Goal: Task Accomplishment & Management: Complete application form

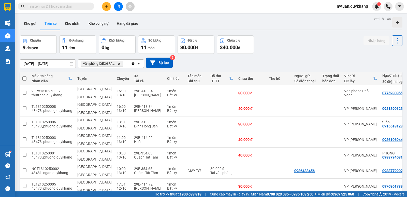
drag, startPoint x: 226, startPoint y: 32, endPoint x: 210, endPoint y: 29, distance: 16.3
click at [215, 31] on div "ver 1.8.146 Kho gửi Trên xe Kho nhận Kho công nợ Hàng đã giao Chuyến 9 chuyến Đ…" at bounding box center [211, 136] width 387 height 243
click at [108, 7] on icon "plus" at bounding box center [107, 7] width 4 height 4
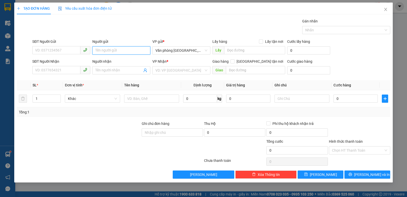
click at [98, 52] on input "Người gửi" at bounding box center [121, 50] width 58 height 8
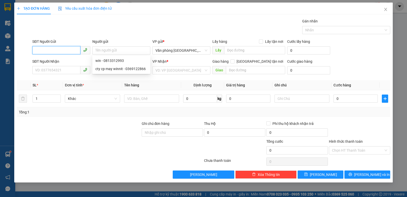
click at [69, 52] on input "SĐT Người Gửi" at bounding box center [56, 50] width 48 height 8
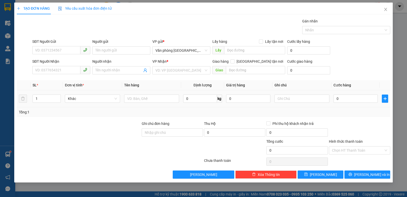
drag, startPoint x: 135, startPoint y: 183, endPoint x: 175, endPoint y: 207, distance: 46.4
click at [175, 196] on html "Kết quả tìm kiếm ( 0 ) Bộ lọc No Data nvtuan.duykhang 1 Điều hành xe Kho hàng m…" at bounding box center [203, 98] width 407 height 197
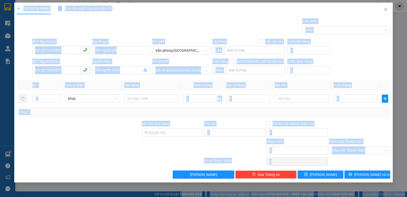
drag, startPoint x: 212, startPoint y: 34, endPoint x: 206, endPoint y: 34, distance: 5.9
click at [211, 34] on div "Gói vận chuyển * Tiêu chuẩn Gán nhãn Nhãn" at bounding box center [211, 27] width 360 height 18
click at [345, 27] on div at bounding box center [343, 30] width 80 height 6
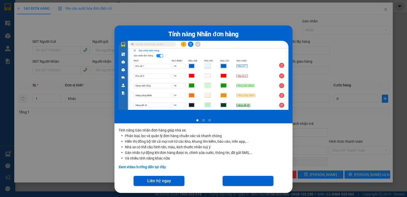
drag, startPoint x: 379, startPoint y: 57, endPoint x: 281, endPoint y: 31, distance: 102.1
click at [281, 31] on div "Tính năng Nhãn đơn hàng" at bounding box center [204, 35] width 170 height 10
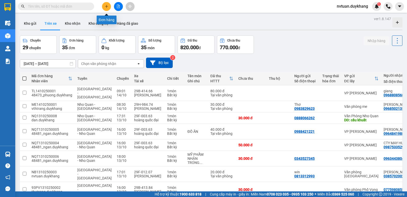
click at [105, 8] on icon "plus" at bounding box center [107, 7] width 4 height 4
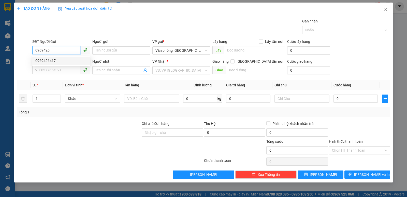
click at [75, 61] on div "0969426417" at bounding box center [61, 61] width 52 height 6
type input "0969426417"
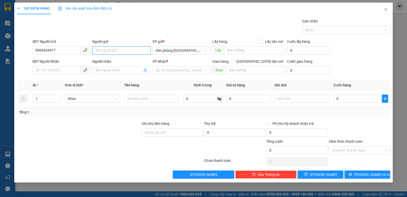
click at [123, 50] on input "Người gửi" at bounding box center [121, 50] width 58 height 8
type input "d"
type input "đức"
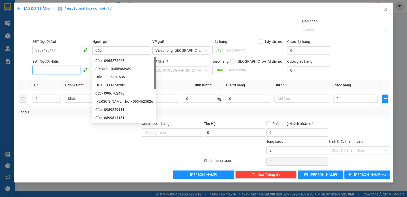
click at [53, 69] on input "SĐT Người Nhận" at bounding box center [56, 70] width 48 height 8
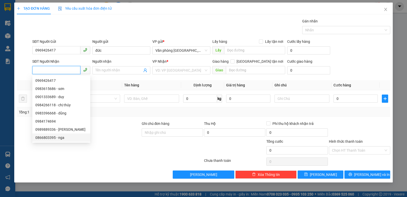
click at [51, 138] on div "0866803395 - nga" at bounding box center [61, 138] width 52 height 6
type input "0866803395"
type input "nga"
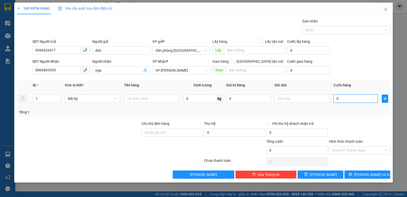
click at [345, 98] on input "0" at bounding box center [355, 98] width 44 height 8
type input "4"
type input "40"
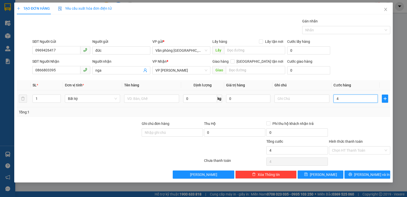
type input "40"
type input "400"
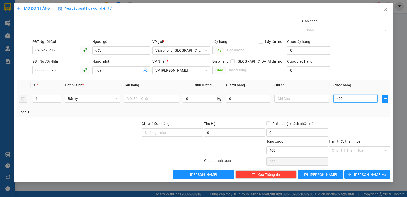
type input "4.000"
type input "40.000"
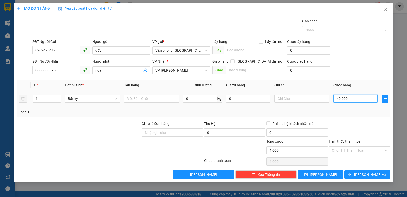
type input "40.000"
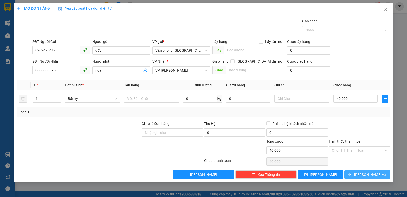
click at [363, 174] on button "[PERSON_NAME] và In" at bounding box center [367, 174] width 46 height 8
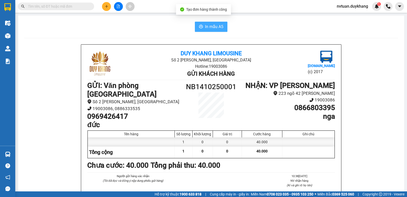
click at [222, 27] on button "In mẫu A5" at bounding box center [211, 27] width 33 height 10
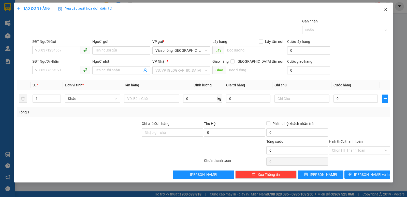
click at [384, 8] on icon "close" at bounding box center [385, 9] width 3 height 3
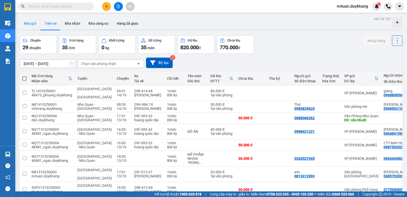
click at [34, 23] on button "Kho gửi" at bounding box center [30, 23] width 21 height 12
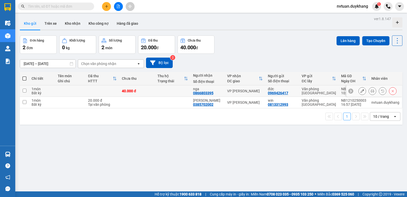
click at [24, 91] on input "checkbox" at bounding box center [25, 91] width 4 height 4
checkbox input "true"
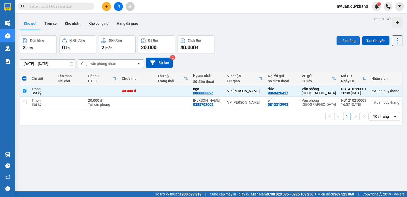
click at [341, 40] on button "Lên hàng" at bounding box center [348, 40] width 23 height 9
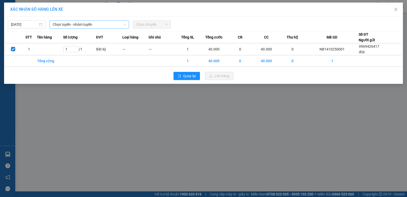
click at [87, 24] on span "Chọn tuyến - nhóm tuyến" at bounding box center [89, 25] width 73 height 8
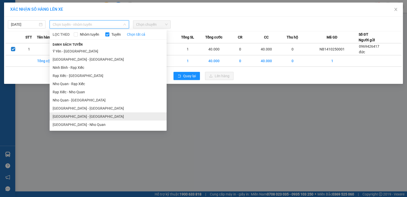
click at [63, 114] on li "Ninh Bình - Hà Nội" at bounding box center [108, 116] width 117 height 8
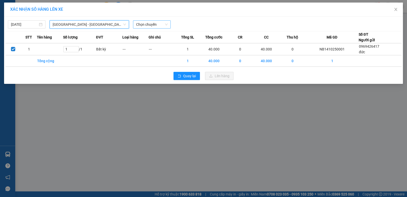
drag, startPoint x: 149, startPoint y: 22, endPoint x: 149, endPoint y: 25, distance: 3.1
click at [149, 22] on span "Chọn chuyến" at bounding box center [152, 25] width 32 height 8
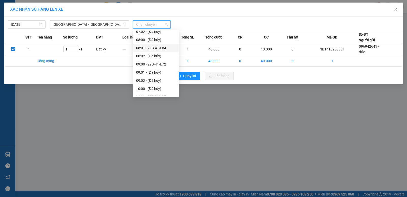
scroll to position [102, 0]
click at [161, 87] on div "11:00 - 29B-414.66" at bounding box center [156, 88] width 40 height 6
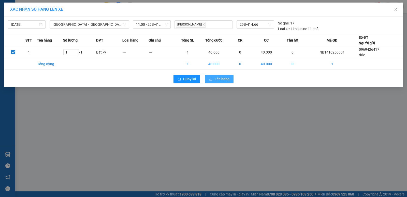
click at [221, 80] on span "Lên hàng" at bounding box center [222, 79] width 15 height 6
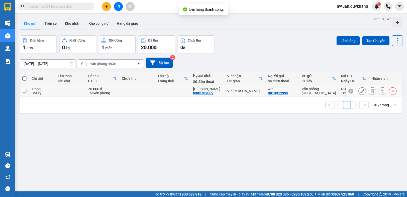
click at [25, 91] on input "checkbox" at bounding box center [25, 91] width 4 height 4
checkbox input "true"
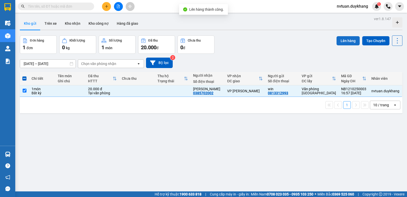
click at [342, 44] on button "Lên hàng" at bounding box center [348, 40] width 23 height 9
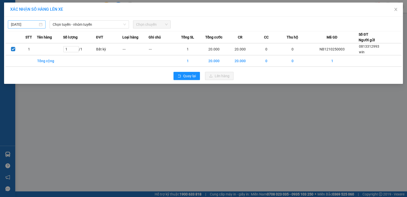
drag, startPoint x: 23, startPoint y: 19, endPoint x: 24, endPoint y: 24, distance: 4.8
click at [23, 22] on div "14/10/2025 Chọn tuyến - nhóm tuyến Chọn chuyến" at bounding box center [203, 23] width 396 height 11
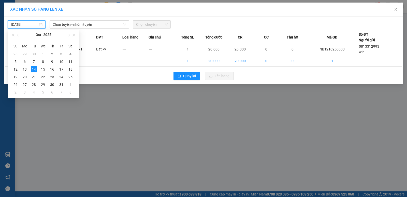
click at [24, 24] on input "14/10/2025" at bounding box center [24, 25] width 27 height 6
click at [25, 67] on div "13" at bounding box center [25, 69] width 6 height 6
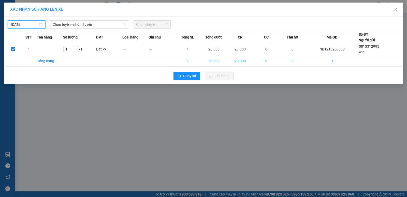
type input "13/10/2025"
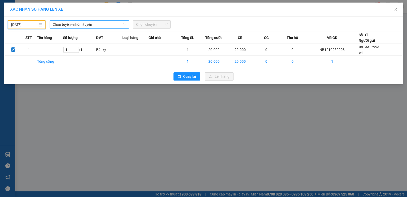
click at [116, 21] on span "Chọn tuyến - nhóm tuyến" at bounding box center [89, 25] width 73 height 8
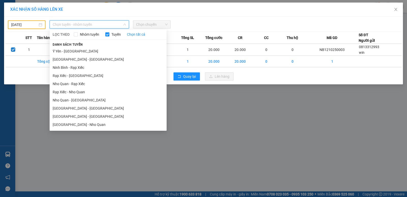
drag, startPoint x: 67, startPoint y: 115, endPoint x: 109, endPoint y: 72, distance: 59.5
click at [68, 115] on li "Ninh Bình - Hà Nội" at bounding box center [108, 116] width 117 height 8
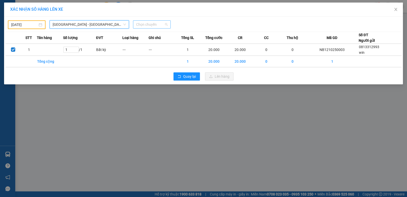
click at [146, 25] on span "Chọn chuyến" at bounding box center [152, 25] width 32 height 8
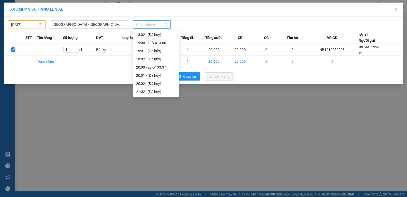
scroll to position [291, 0]
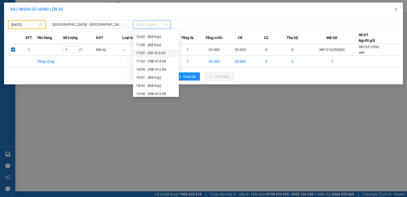
click at [164, 54] on div "17:01 - 29F-012.07" at bounding box center [156, 53] width 40 height 6
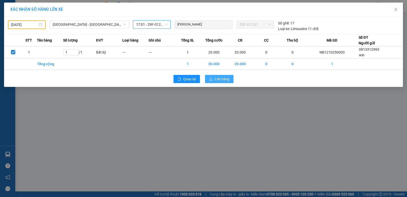
click at [226, 78] on span "Lên hàng" at bounding box center [222, 79] width 15 height 6
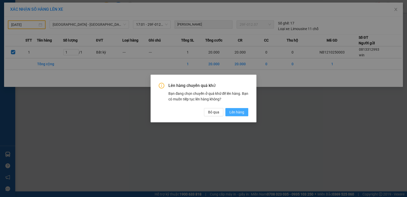
click at [237, 111] on span "Lên hàng" at bounding box center [236, 112] width 15 height 6
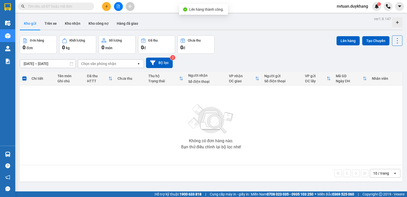
click at [108, 67] on div "Chọn văn phòng nhận" at bounding box center [107, 64] width 59 height 8
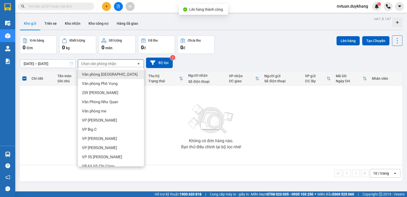
drag, startPoint x: 105, startPoint y: 76, endPoint x: 89, endPoint y: 53, distance: 27.9
click at [105, 76] on span "Văn phòng [GEOGRAPHIC_DATA]" at bounding box center [110, 74] width 56 height 5
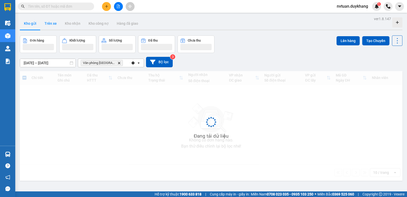
click at [54, 24] on button "Trên xe" at bounding box center [50, 23] width 20 height 12
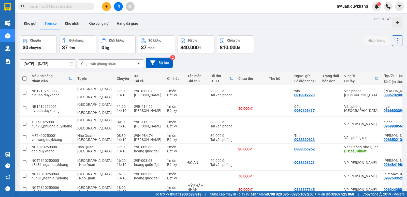
click at [39, 65] on input "12/10/2025 – 14/10/2025" at bounding box center [47, 64] width 55 height 8
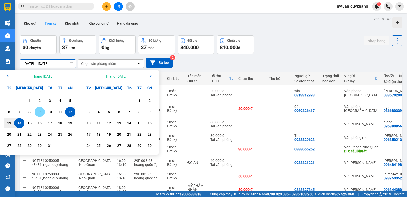
click at [41, 114] on div "9" at bounding box center [39, 112] width 7 height 6
click at [18, 124] on div "14" at bounding box center [19, 123] width 7 height 6
type input "09/10/2025 – 14/10/2025"
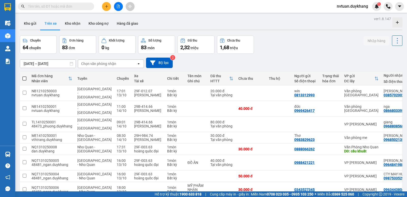
click at [120, 63] on div "Chọn văn phòng nhận" at bounding box center [107, 64] width 59 height 8
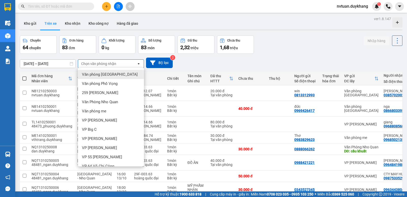
click at [114, 74] on span "Văn phòng [GEOGRAPHIC_DATA]" at bounding box center [110, 74] width 56 height 5
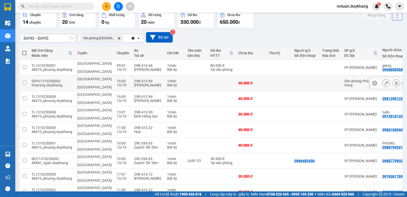
scroll to position [51, 0]
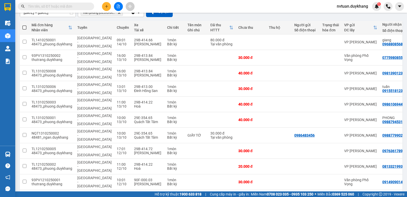
click at [343, 194] on button "2" at bounding box center [347, 198] width 8 height 8
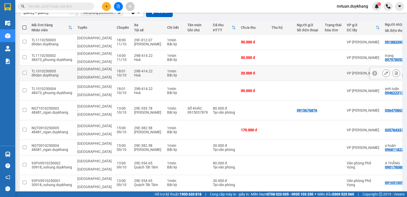
scroll to position [76, 0]
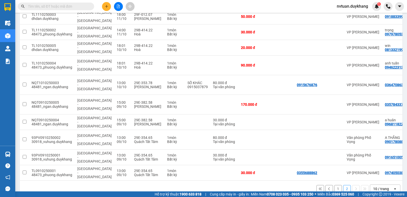
click at [334, 185] on button "1" at bounding box center [338, 189] width 8 height 8
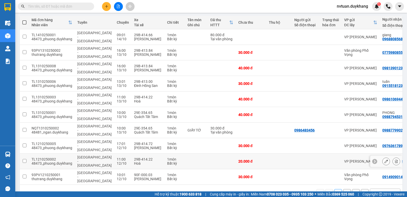
scroll to position [0, 0]
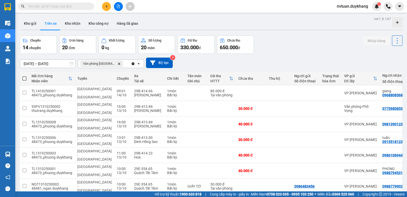
click at [118, 64] on icon "Delete" at bounding box center [119, 63] width 3 height 3
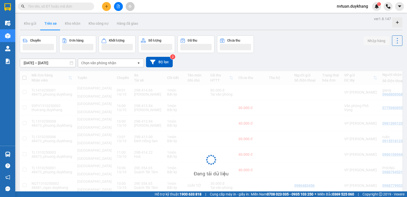
click at [116, 64] on div "Chọn văn phòng nhận" at bounding box center [107, 63] width 59 height 8
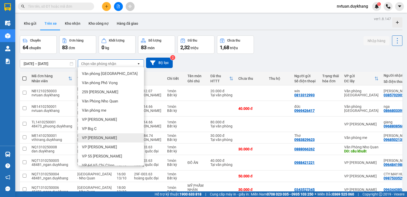
click at [103, 138] on span "VP [PERSON_NAME]" at bounding box center [99, 137] width 35 height 5
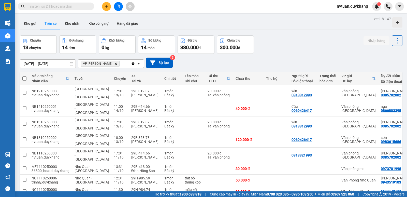
click at [115, 63] on icon "VP Thịnh Liệt, close by backspace" at bounding box center [116, 63] width 2 height 2
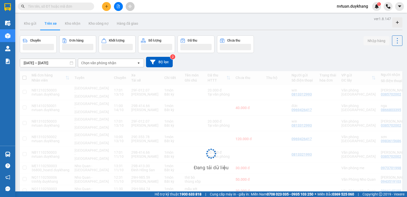
click at [107, 63] on div "Chọn văn phòng nhận" at bounding box center [98, 62] width 35 height 5
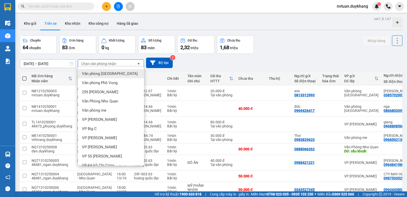
click at [97, 75] on span "Văn phòng [GEOGRAPHIC_DATA]" at bounding box center [110, 73] width 56 height 5
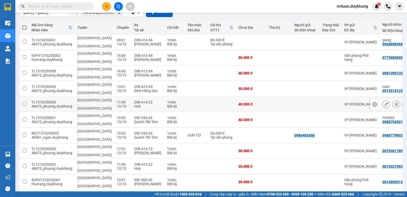
scroll to position [56, 0]
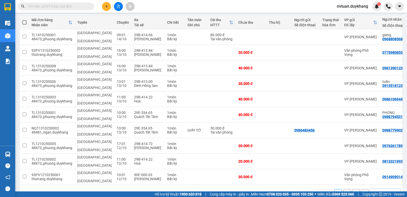
click at [343, 189] on button "2" at bounding box center [347, 193] width 8 height 8
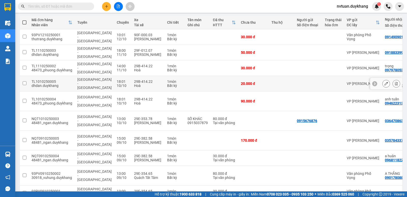
scroll to position [72, 0]
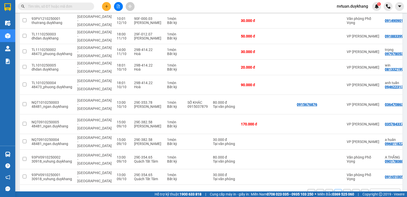
click at [345, 189] on button "3" at bounding box center [347, 193] width 8 height 8
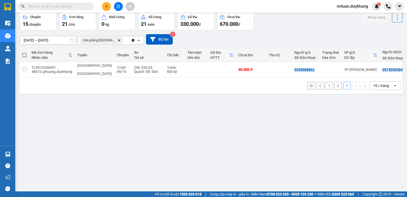
scroll to position [0, 0]
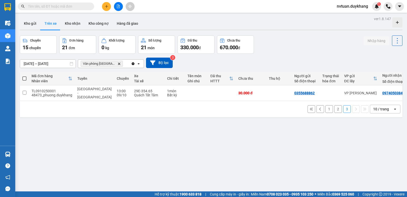
click at [118, 64] on icon "Delete" at bounding box center [119, 63] width 3 height 3
click at [110, 64] on div "Chọn văn phòng nhận" at bounding box center [98, 63] width 35 height 5
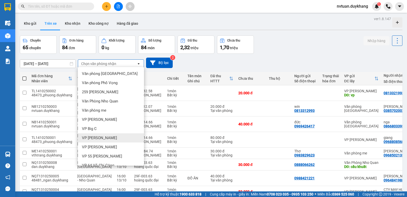
drag, startPoint x: 107, startPoint y: 137, endPoint x: 104, endPoint y: 136, distance: 3.7
click at [106, 137] on div "VP [PERSON_NAME]" at bounding box center [111, 137] width 66 height 9
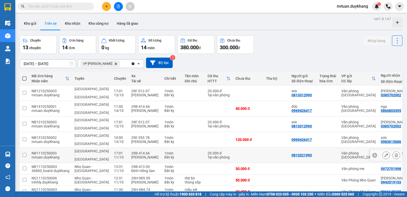
scroll to position [36, 0]
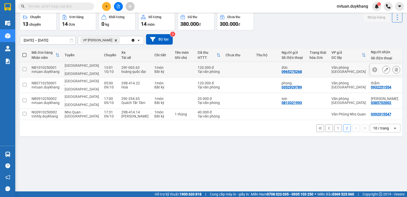
scroll to position [0, 0]
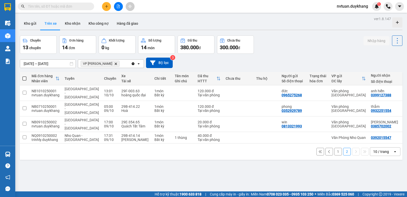
click at [114, 65] on icon "Delete" at bounding box center [115, 63] width 3 height 3
click at [104, 65] on div "Chọn văn phòng nhận" at bounding box center [98, 63] width 35 height 5
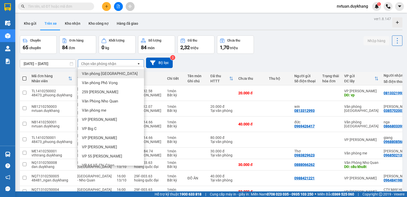
click at [107, 71] on span "Văn phòng [GEOGRAPHIC_DATA]" at bounding box center [110, 73] width 56 height 5
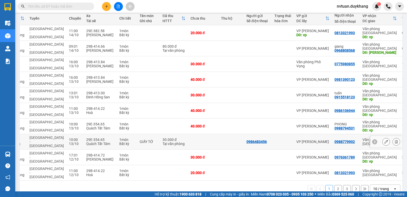
scroll to position [35, 0]
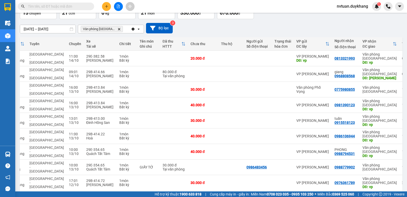
click at [118, 29] on icon "Delete" at bounding box center [119, 28] width 3 height 3
click at [116, 29] on div "Chọn văn phòng nhận" at bounding box center [107, 29] width 59 height 8
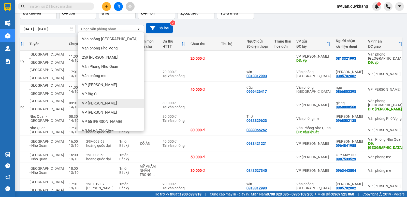
click at [107, 102] on div "VP [PERSON_NAME]" at bounding box center [111, 102] width 66 height 9
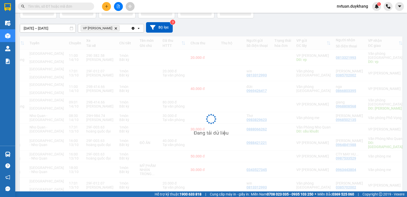
scroll to position [0, 47]
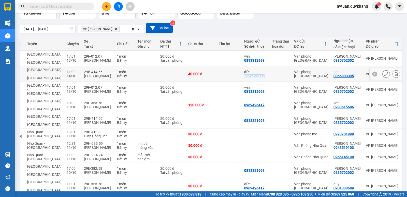
drag, startPoint x: 253, startPoint y: 70, endPoint x: 228, endPoint y: 70, distance: 25.2
click at [242, 70] on td "đức 0969426417" at bounding box center [256, 74] width 28 height 16
checkbox input "true"
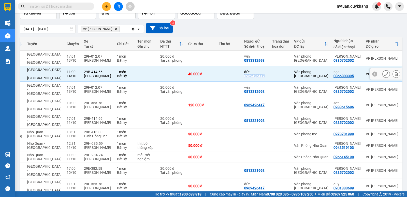
copy div "0969426417"
click at [105, 9] on button at bounding box center [106, 6] width 9 height 9
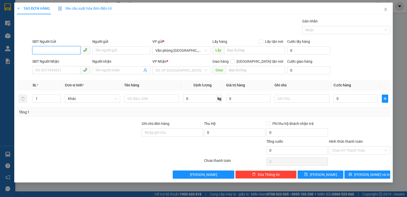
click at [64, 51] on input "SĐT Người Gửi" at bounding box center [56, 50] width 48 height 8
paste input "0969426417"
type input "0969426417"
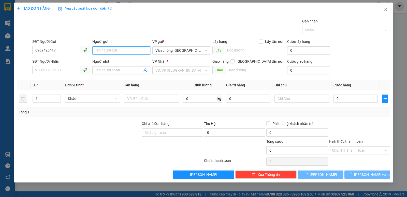
click at [114, 51] on input "Người gửi" at bounding box center [121, 50] width 58 height 8
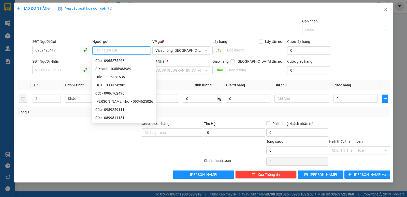
type input "d"
type input "đức"
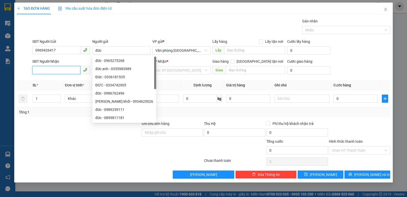
click at [64, 69] on input "SĐT Người Nhận" at bounding box center [56, 70] width 48 height 8
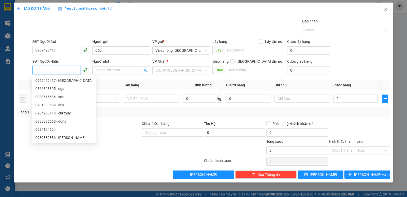
click at [64, 69] on input "SĐT Người Nhận" at bounding box center [56, 70] width 48 height 8
click at [63, 89] on div "0866803395 - nga" at bounding box center [63, 89] width 57 height 6
type input "0866803395"
type input "nga"
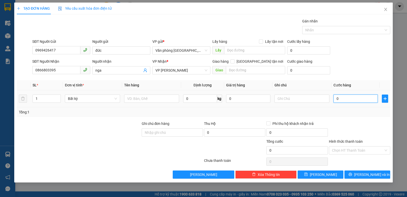
click at [352, 101] on input "0" at bounding box center [355, 98] width 44 height 8
type input "4"
type input "40"
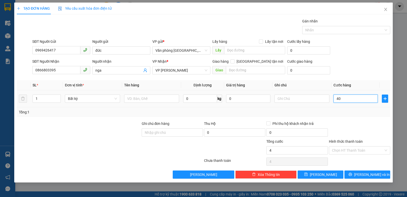
type input "40"
type input "400"
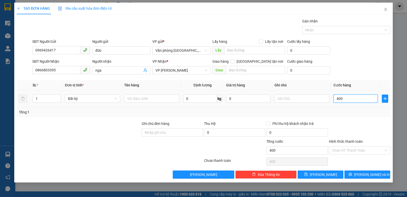
type input "4.000"
type input "40.000"
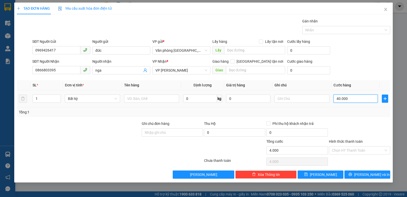
type input "40.000"
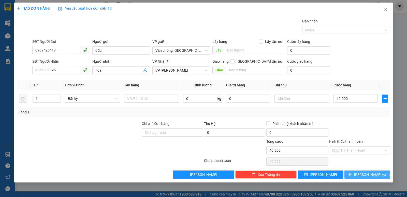
click at [363, 174] on span "[PERSON_NAME] và In" at bounding box center [372, 174] width 36 height 6
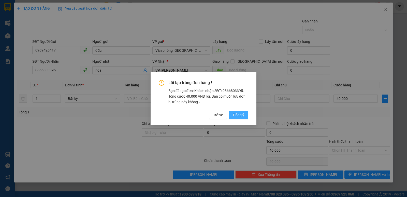
click at [232, 115] on button "Đồng ý" at bounding box center [238, 115] width 19 height 8
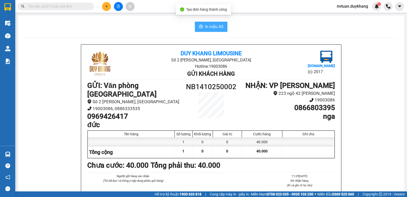
click at [209, 29] on span "In mẫu A5" at bounding box center [214, 26] width 18 height 6
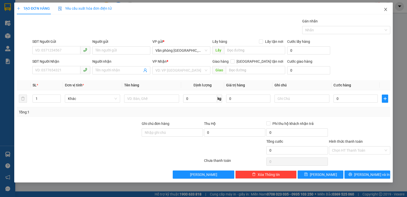
click at [385, 11] on icon "close" at bounding box center [386, 9] width 4 height 4
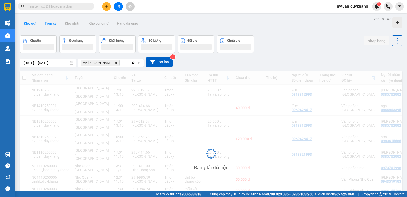
click at [28, 25] on button "Kho gửi" at bounding box center [30, 23] width 21 height 12
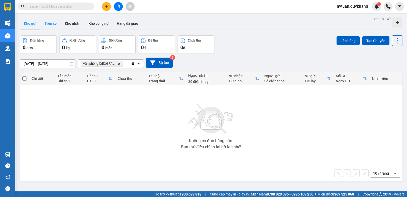
click at [48, 26] on button "Trên xe" at bounding box center [50, 23] width 20 height 12
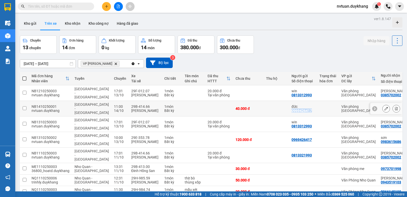
drag, startPoint x: 275, startPoint y: 105, endPoint x: 298, endPoint y: 104, distance: 22.7
click at [298, 104] on td "đức 0969426417" at bounding box center [303, 109] width 28 height 16
checkbox input "true"
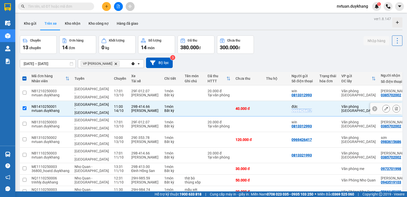
copy div "0969426417"
click at [109, 6] on button at bounding box center [106, 6] width 9 height 9
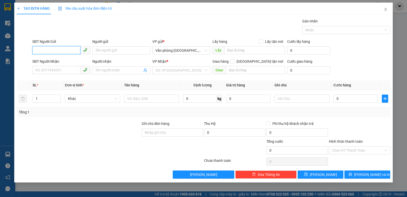
paste input "0969426417"
type input "0969426417"
click at [113, 51] on input "Người gửi" at bounding box center [121, 50] width 58 height 8
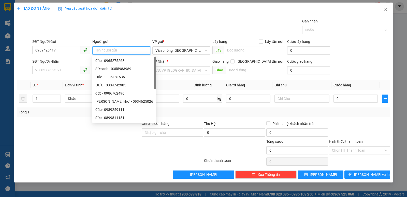
type input "d"
type input "đức"
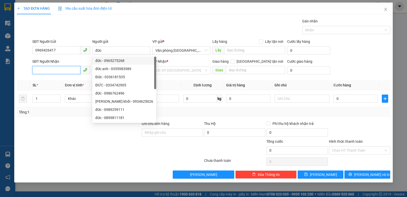
click at [56, 72] on input "SĐT Người Nhận" at bounding box center [56, 70] width 48 height 8
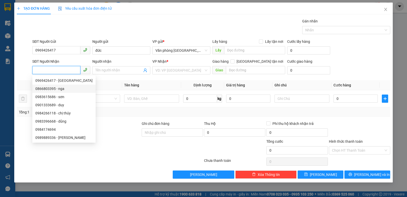
click at [57, 89] on div "0866803395 - nga" at bounding box center [63, 89] width 57 height 6
type input "0866803395"
type input "nga"
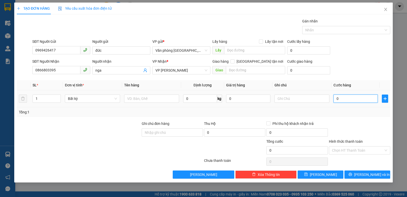
click at [353, 99] on input "0" at bounding box center [355, 98] width 44 height 8
type input "4"
type input "40"
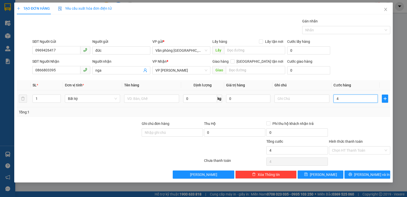
type input "40"
type input "400"
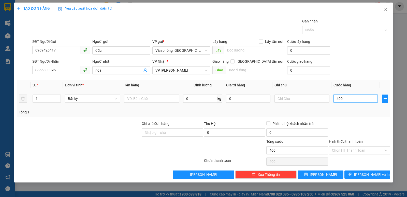
type input "4.000"
type input "40.000"
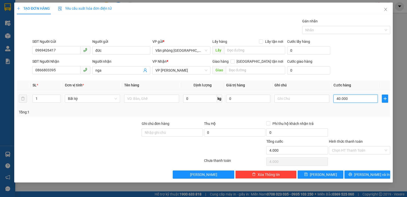
type input "40.000"
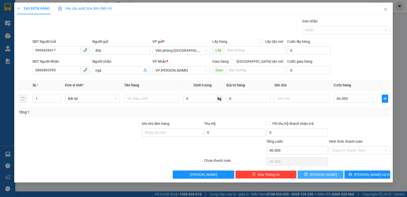
click at [333, 173] on button "[PERSON_NAME]" at bounding box center [321, 174] width 46 height 8
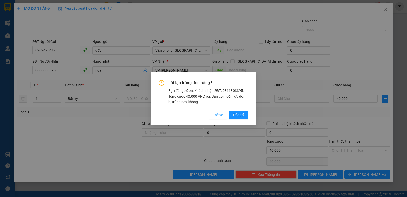
click at [219, 115] on span "Trở về" at bounding box center [218, 115] width 10 height 6
type input "0"
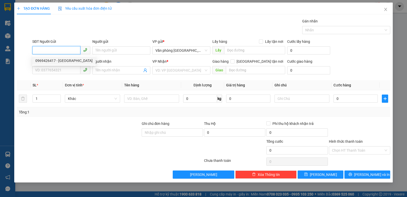
paste input "0969426417"
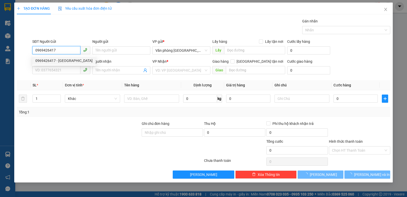
click at [70, 61] on div "0969426417 - đức" at bounding box center [63, 61] width 57 height 6
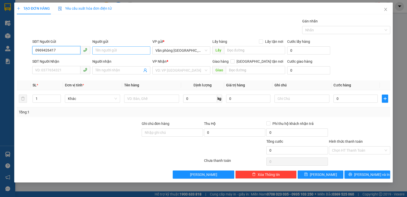
type input "0969426417"
click at [107, 51] on input "Người gửi" at bounding box center [121, 50] width 58 height 8
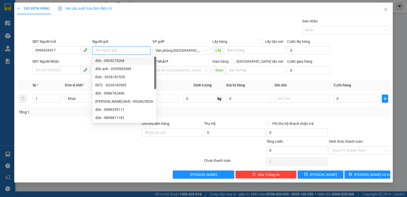
type input "d"
type input "đức"
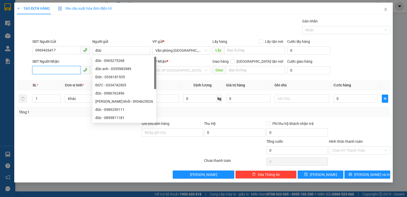
click at [62, 70] on input "SĐT Người Nhận" at bounding box center [56, 70] width 48 height 8
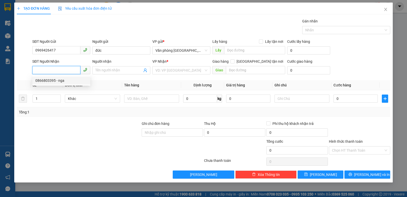
click at [65, 81] on div "0866803395 - nga" at bounding box center [61, 81] width 52 height 6
type input "0866803395"
type input "nga"
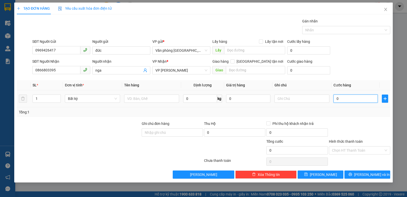
click at [341, 101] on input "0" at bounding box center [355, 98] width 44 height 8
type input "4"
type input "41"
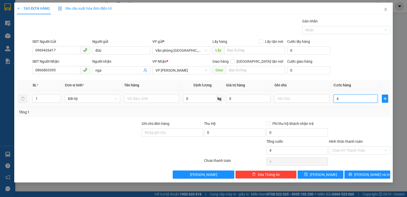
type input "41"
type input "410"
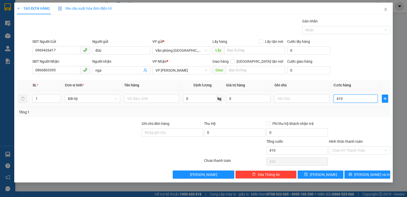
type input "4.100"
type input "41.000"
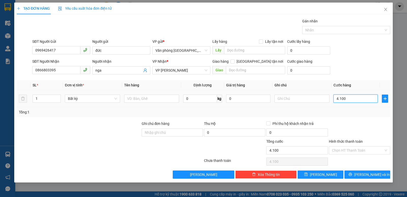
type input "41.000"
click at [340, 97] on input "41.000" at bounding box center [355, 98] width 44 height 8
type input "4.000"
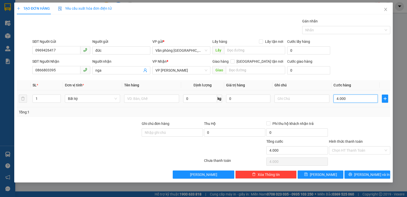
type input "40.000"
click at [388, 12] on span "Close" at bounding box center [386, 10] width 14 height 14
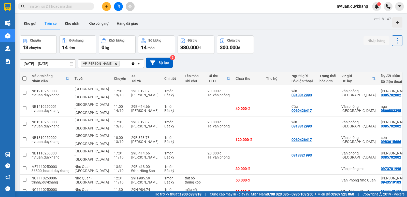
click at [115, 64] on icon "VP Thịnh Liệt, close by backspace" at bounding box center [116, 63] width 2 height 2
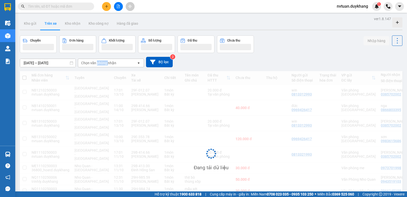
click at [106, 64] on div "Chọn văn phòng nhận" at bounding box center [98, 62] width 35 height 5
